Goal: Task Accomplishment & Management: Manage account settings

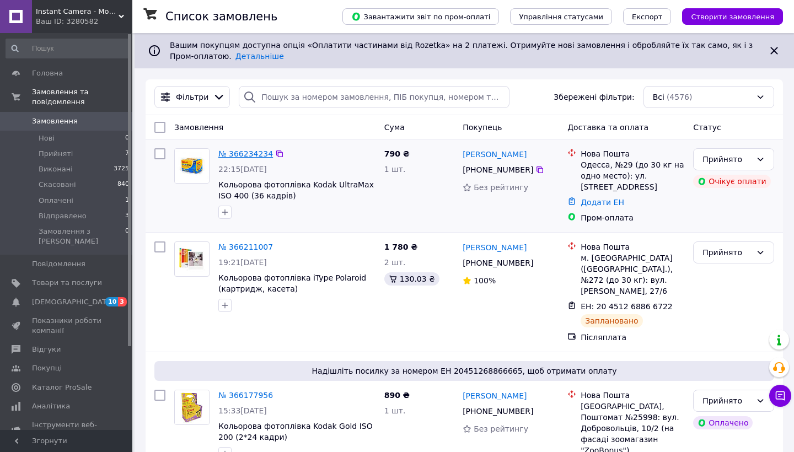
click at [243, 154] on link "№ 366234234" at bounding box center [245, 153] width 55 height 9
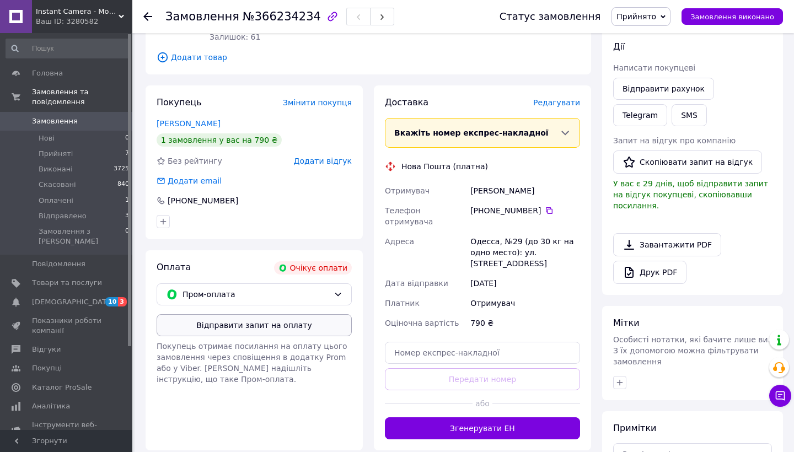
scroll to position [149, 0]
click at [201, 321] on button "Відправити запит на оплату" at bounding box center [254, 325] width 195 height 22
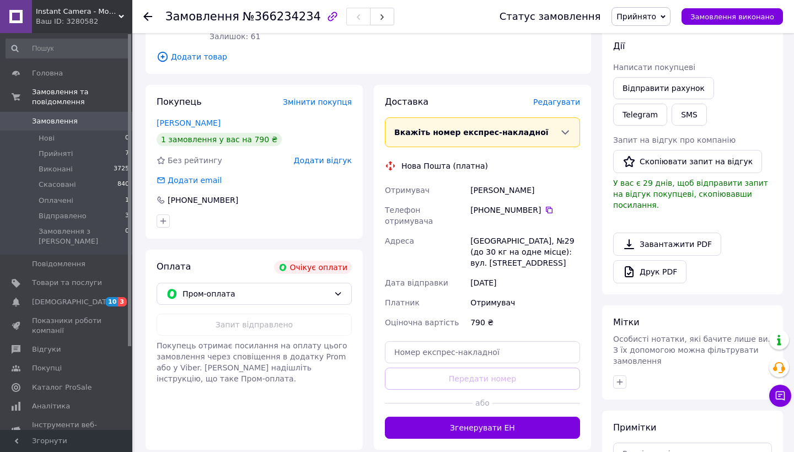
click at [146, 16] on use at bounding box center [147, 16] width 9 height 9
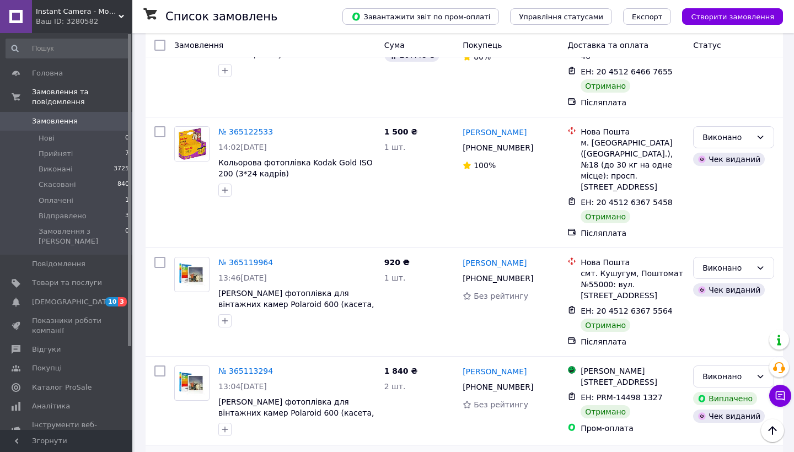
scroll to position [2045, 0]
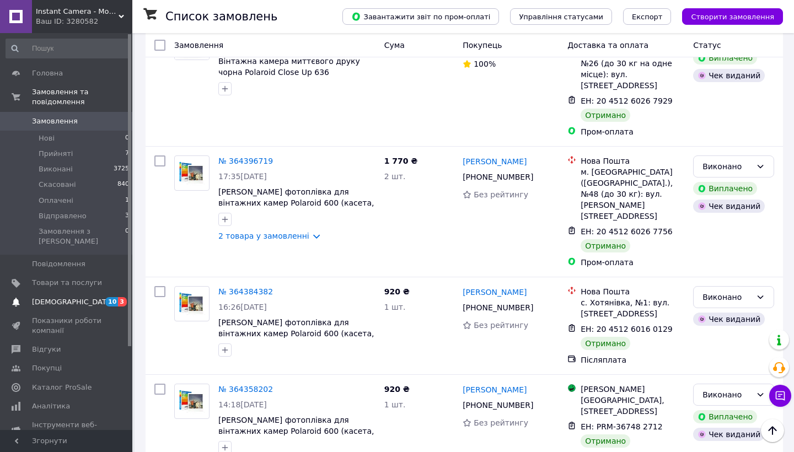
scroll to position [1988, 0]
click at [42, 345] on span "Відгуки" at bounding box center [46, 350] width 29 height 10
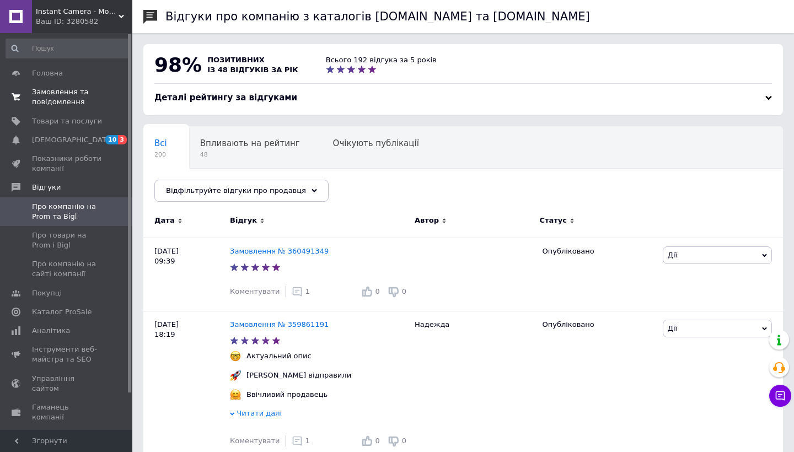
click at [68, 92] on span "Замовлення та повідомлення" at bounding box center [67, 97] width 70 height 20
